Goal: Check status: Check status

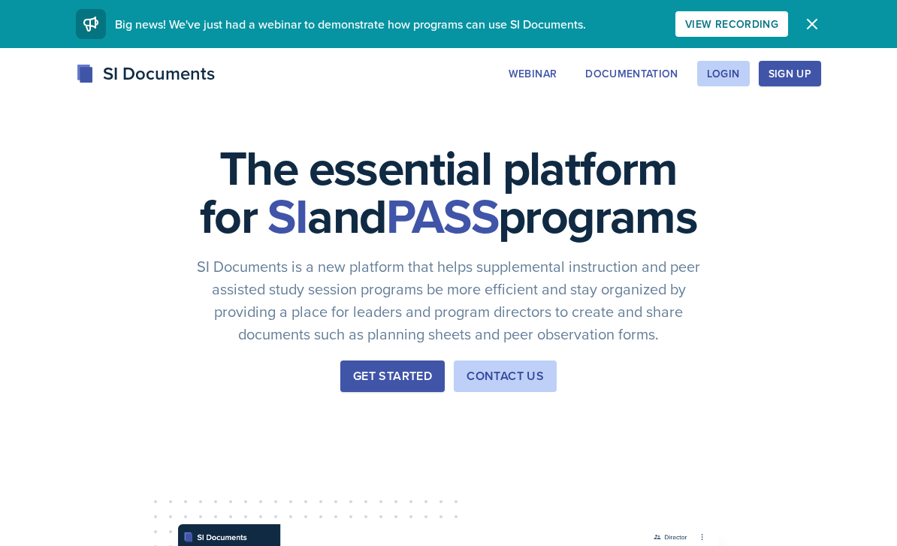
click at [723, 77] on div "Login" at bounding box center [723, 74] width 33 height 12
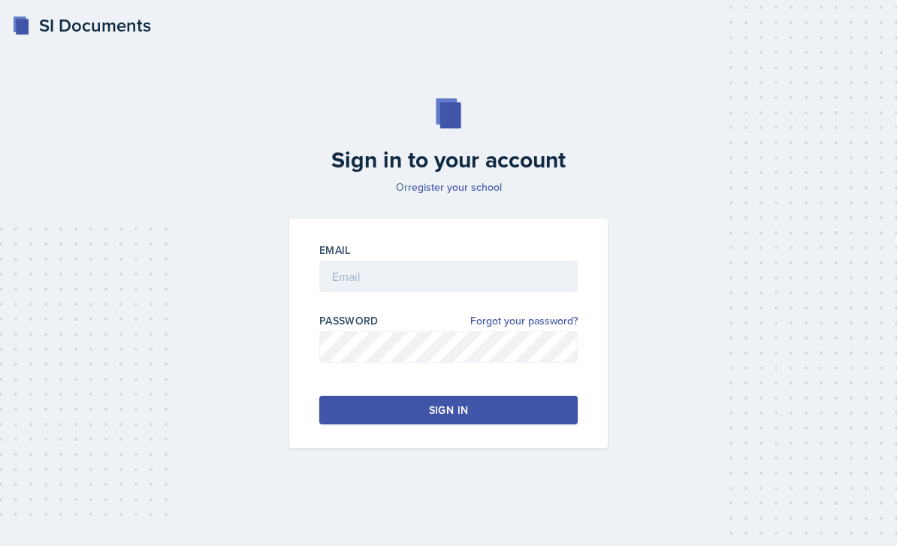
click at [539, 258] on div "Email" at bounding box center [448, 250] width 258 height 15
click at [537, 284] on input "email" at bounding box center [448, 277] width 258 height 32
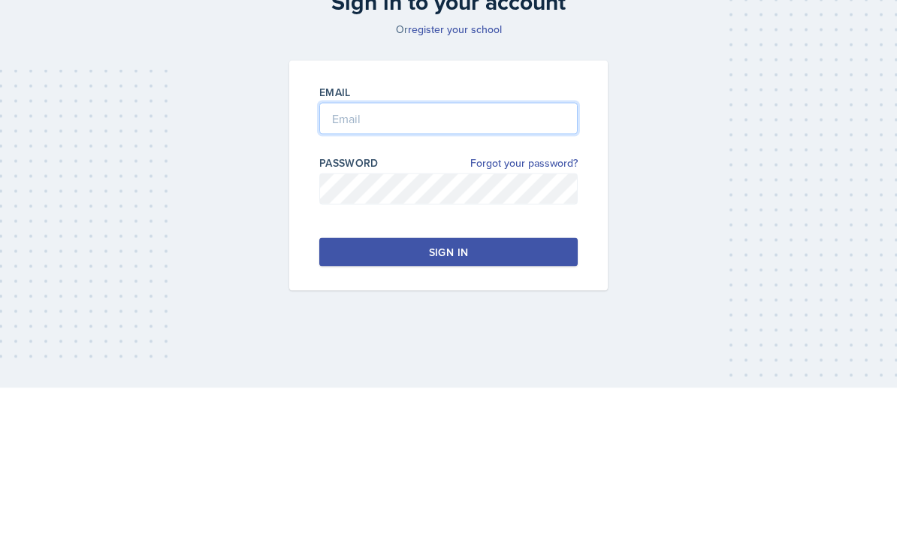
type input "h"
type input "[EMAIL_ADDRESS][DOMAIN_NAME]"
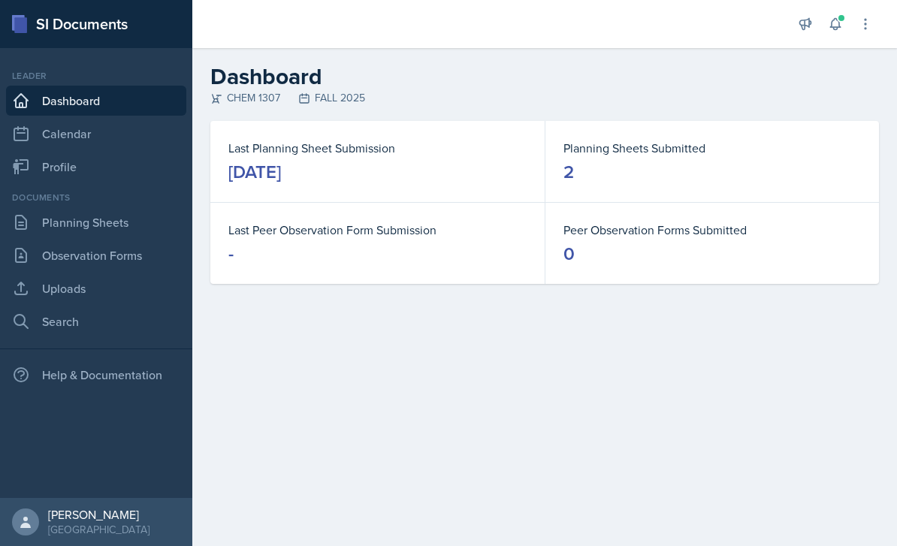
click at [23, 222] on icon at bounding box center [21, 223] width 11 height 14
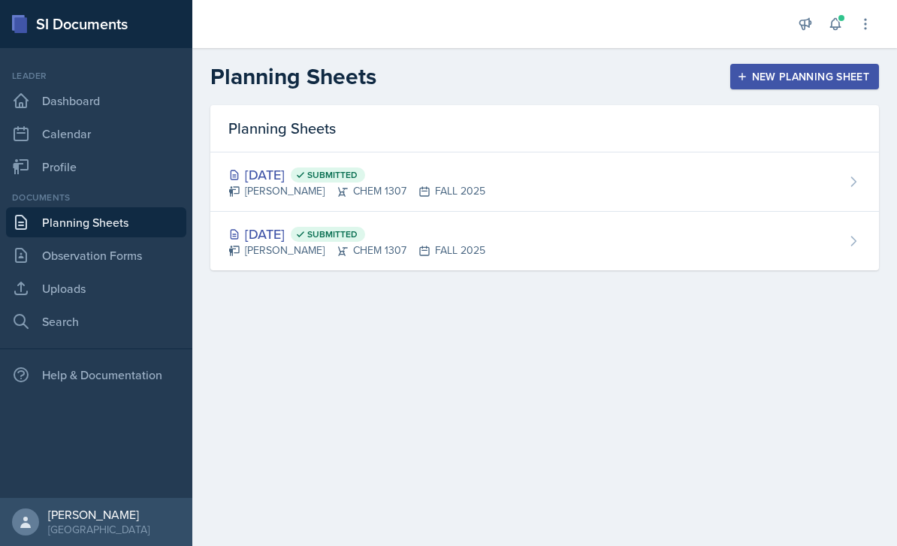
click at [747, 252] on div "[DATE] Submitted [PERSON_NAME] CHEM 1307 FALL 2025" at bounding box center [544, 241] width 669 height 59
click at [728, 159] on div "[DATE] Submitted [PERSON_NAME] CHEM 1307 FALL 2025" at bounding box center [544, 182] width 669 height 59
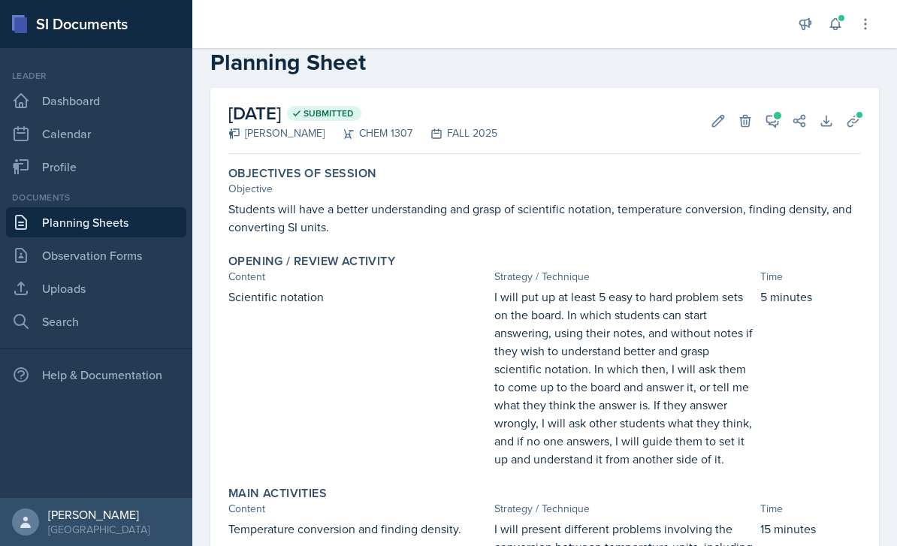
scroll to position [23, 0]
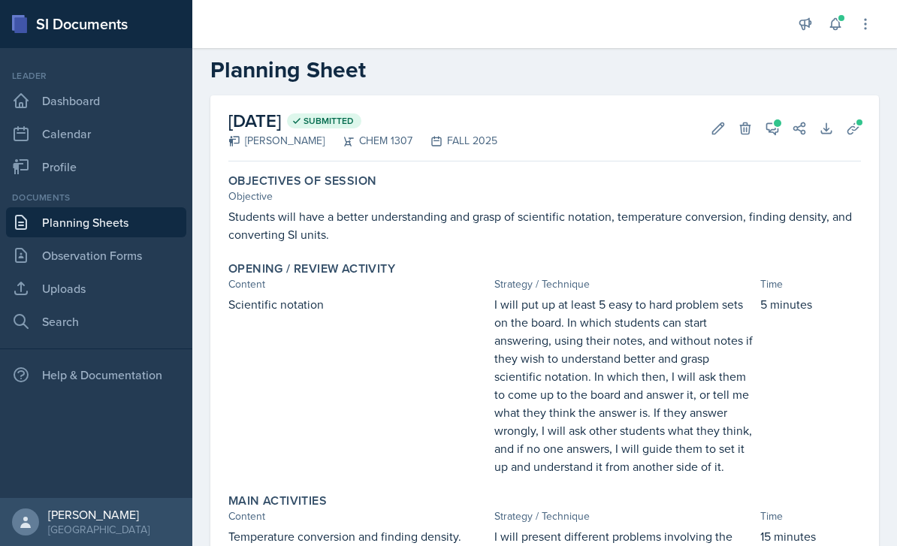
click at [783, 128] on button "View Comments" at bounding box center [772, 128] width 27 height 27
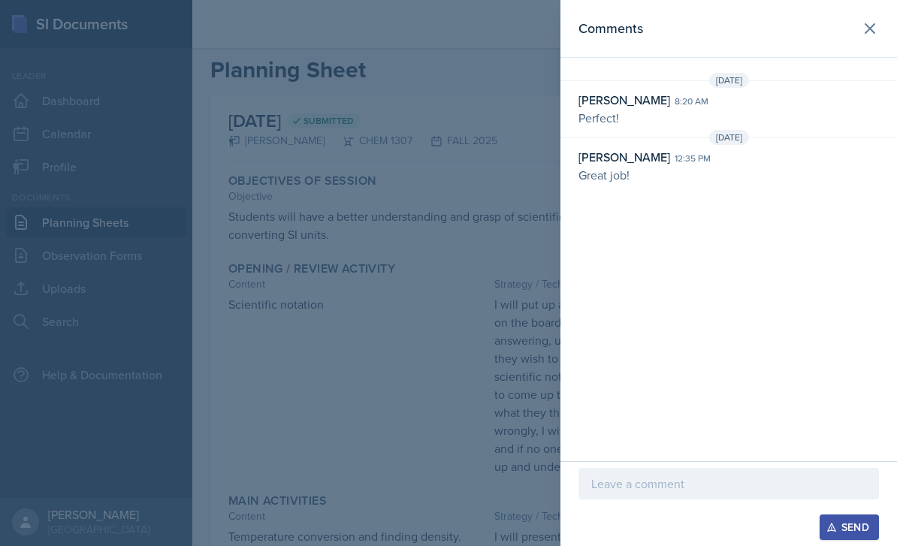
click at [859, 81] on div "[DATE]" at bounding box center [728, 80] width 337 height 15
click at [880, 68] on div "Comments [DATE] [PERSON_NAME] 8:20 am Perfect! [DATE] [PERSON_NAME] 12:35 pm Gr…" at bounding box center [728, 230] width 337 height 461
click at [871, 74] on div "[DATE]" at bounding box center [728, 80] width 337 height 15
click at [860, 80] on div "[DATE]" at bounding box center [728, 80] width 337 height 15
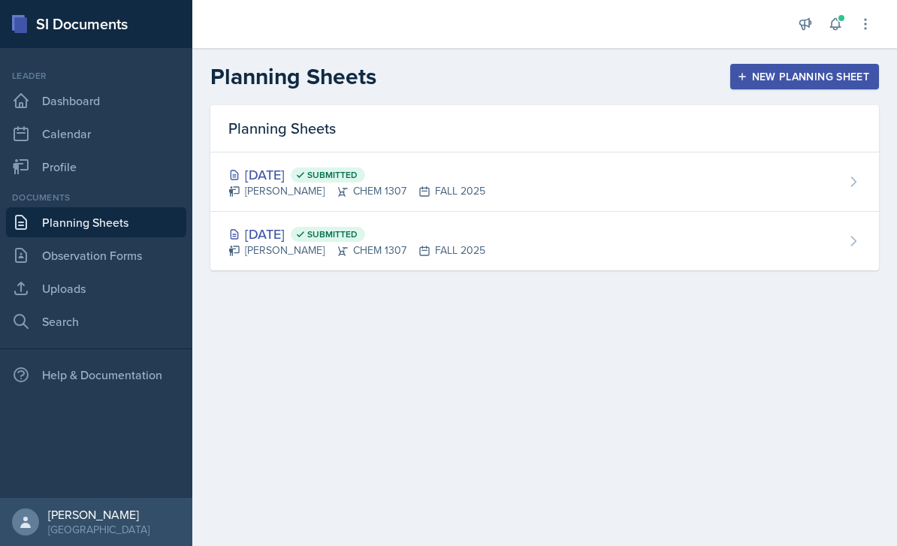
click at [708, 242] on div "[DATE] Submitted [PERSON_NAME] CHEM 1307 FALL 2025" at bounding box center [544, 241] width 669 height 59
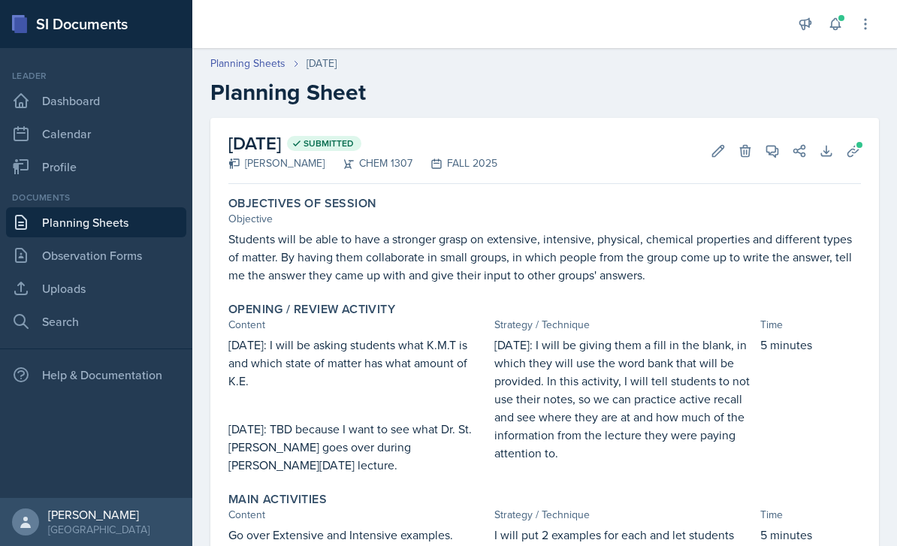
click at [769, 150] on icon at bounding box center [772, 150] width 15 height 15
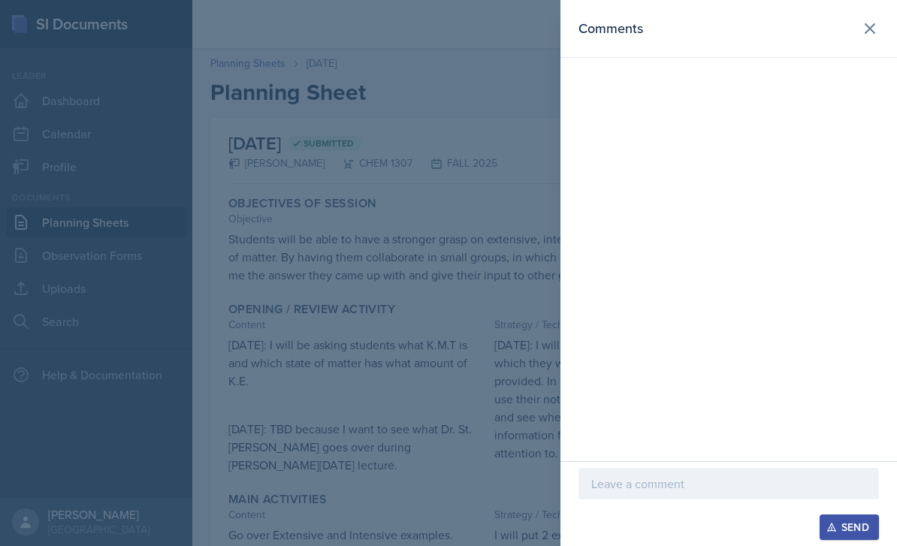
click at [877, 73] on div at bounding box center [728, 76] width 337 height 6
click at [867, 71] on div "Comments" at bounding box center [728, 230] width 337 height 461
click at [868, 78] on div at bounding box center [728, 76] width 337 height 6
click at [533, 398] on div at bounding box center [448, 273] width 897 height 546
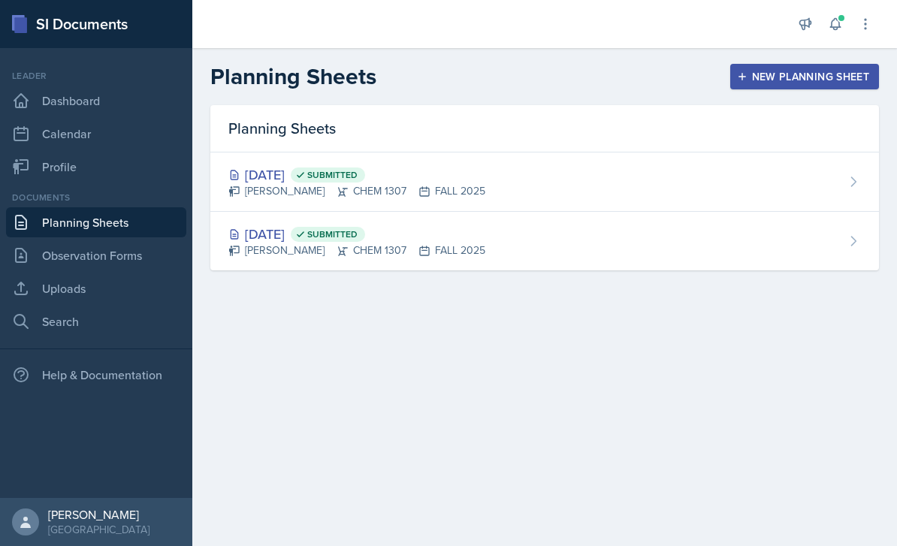
click at [785, 179] on div "[DATE] Submitted [PERSON_NAME] CHEM 1307 FALL 2025" at bounding box center [544, 182] width 669 height 59
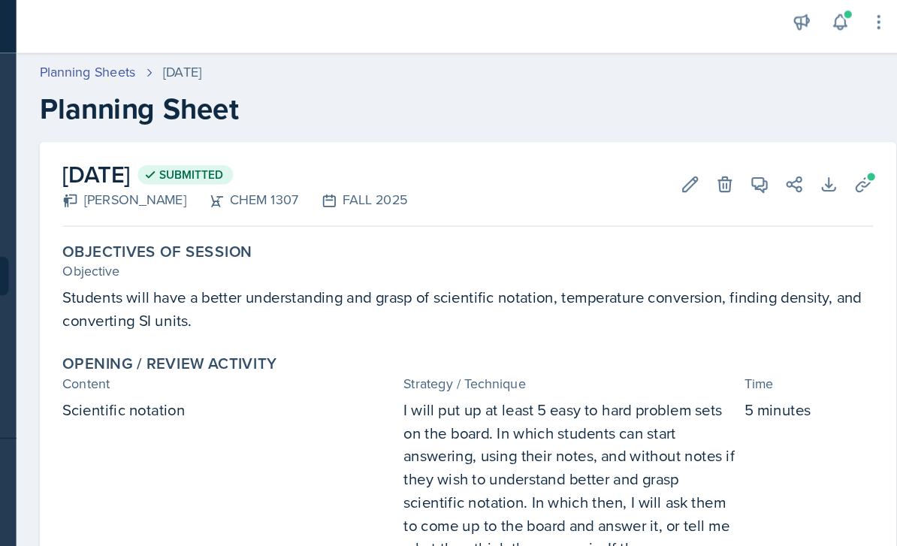
click at [767, 146] on icon at bounding box center [772, 151] width 11 height 11
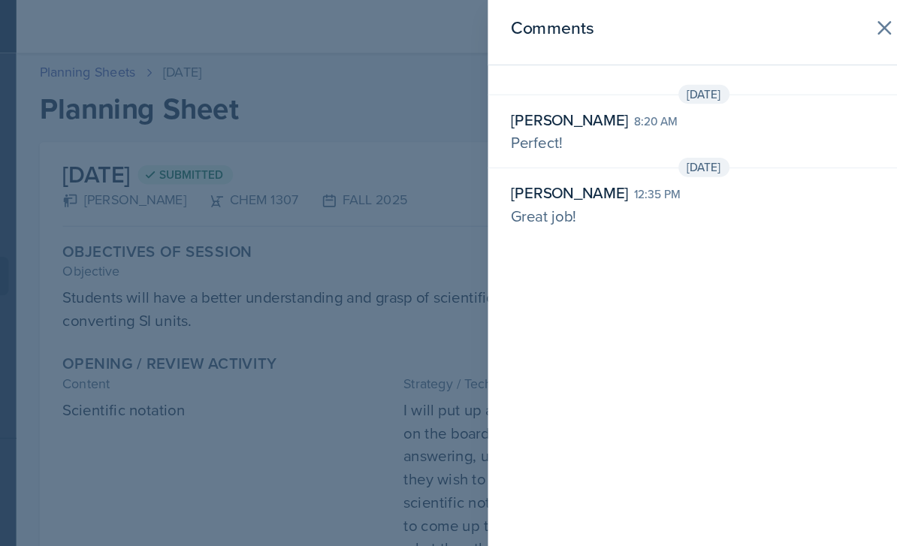
click at [861, 21] on icon at bounding box center [870, 29] width 18 height 18
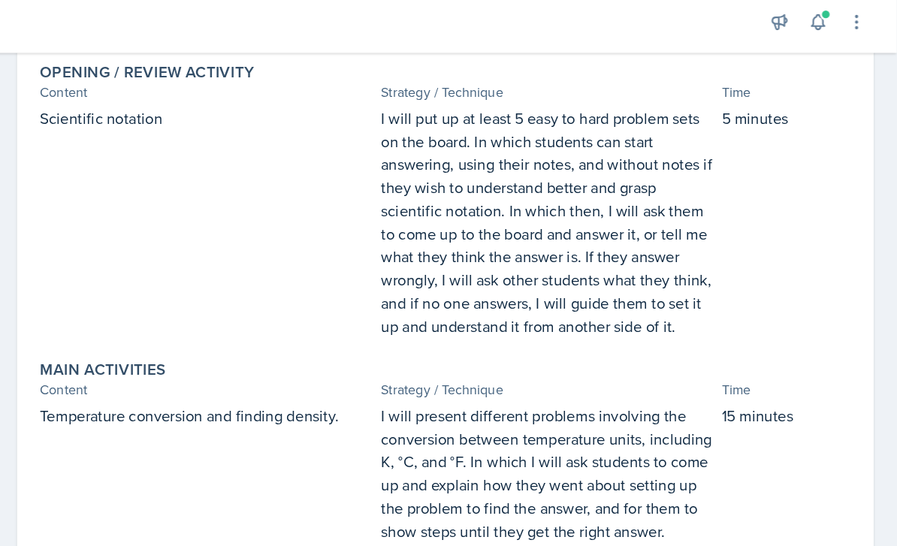
scroll to position [229, 0]
